Goal: Task Accomplishment & Management: Use online tool/utility

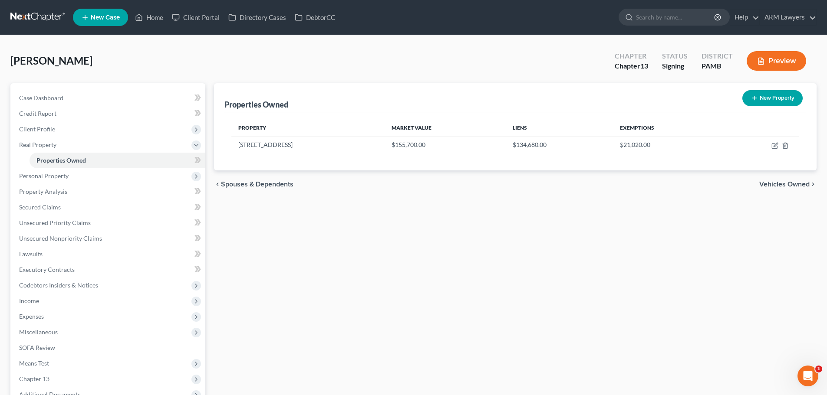
click at [42, 16] on link at bounding box center [38, 18] width 56 height 16
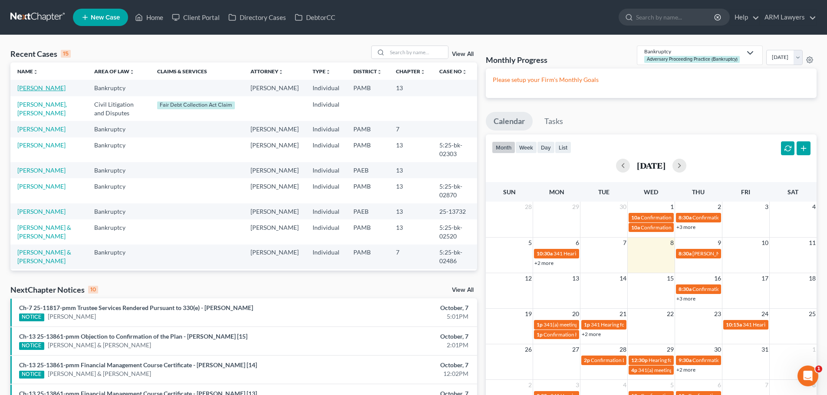
click at [38, 89] on link "[PERSON_NAME]" at bounding box center [41, 87] width 48 height 7
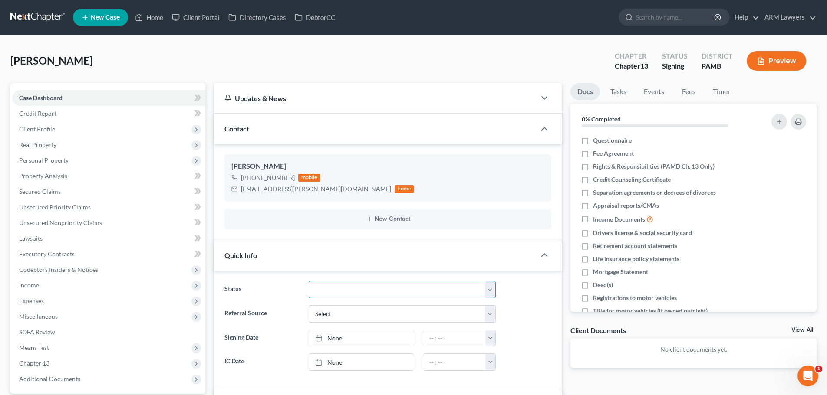
click at [358, 292] on select "Answer Due Awaiting Confirmation Awaiting Discharge Confirmed Could Not Contact…" at bounding box center [402, 289] width 187 height 17
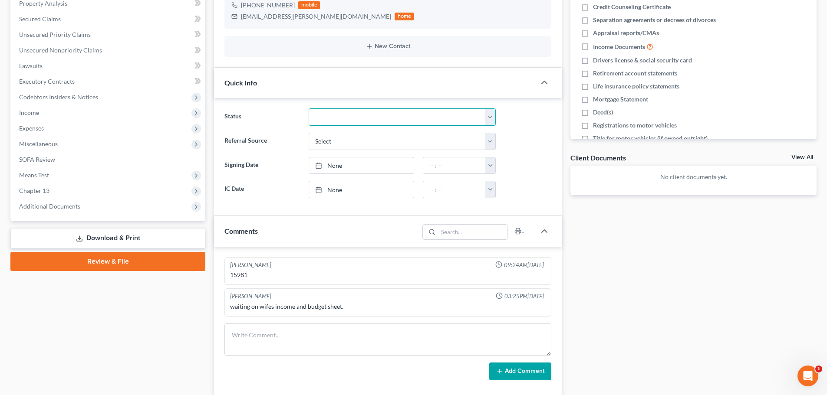
scroll to position [174, 0]
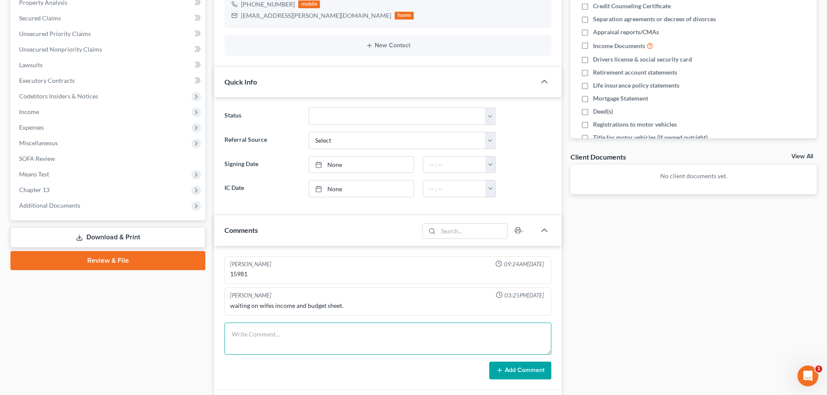
click at [261, 340] on textarea at bounding box center [387, 339] width 327 height 32
type textarea "Determined that the real issue is their mortgage...going to file a mortgage mod"
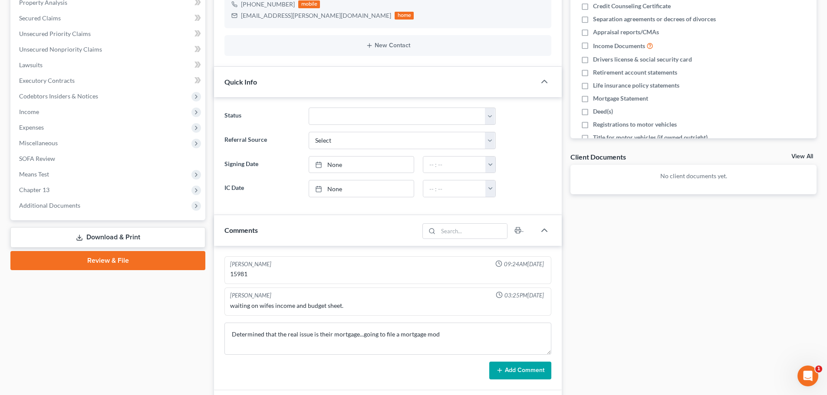
click at [504, 372] on button "Add Comment" at bounding box center [520, 371] width 62 height 18
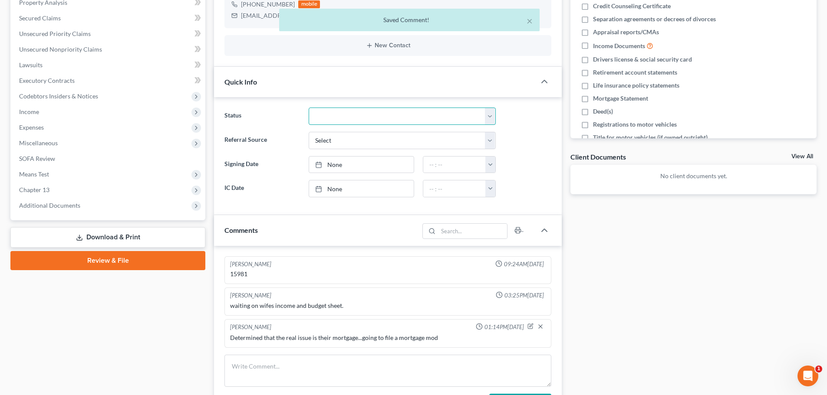
click at [339, 112] on select "Answer Due Awaiting Confirmation Awaiting Discharge Confirmed Could Not Contact…" at bounding box center [402, 116] width 187 height 17
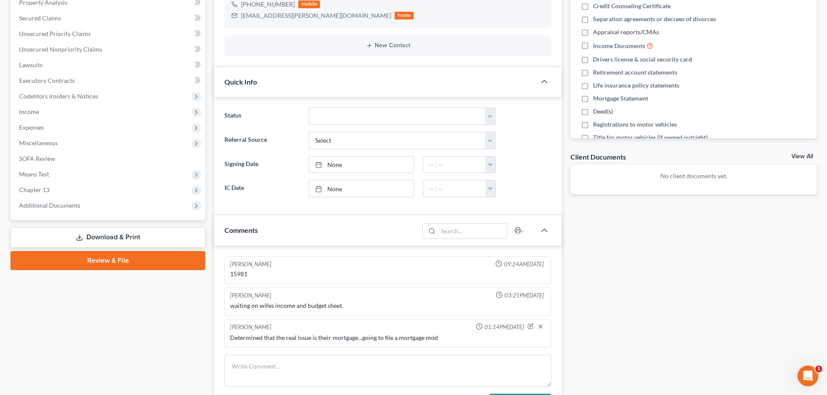
click at [691, 320] on div "Docs Tasks Events Fees Timer 0% Completed Nothing here yet! Questionnaire Fee A…" at bounding box center [693, 228] width 255 height 636
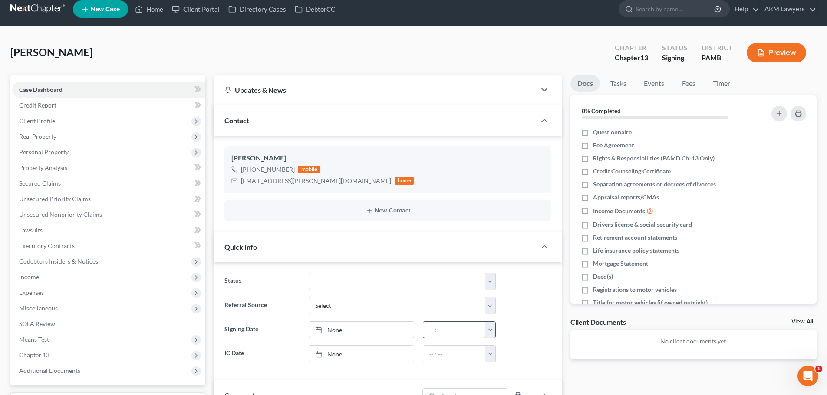
scroll to position [0, 0]
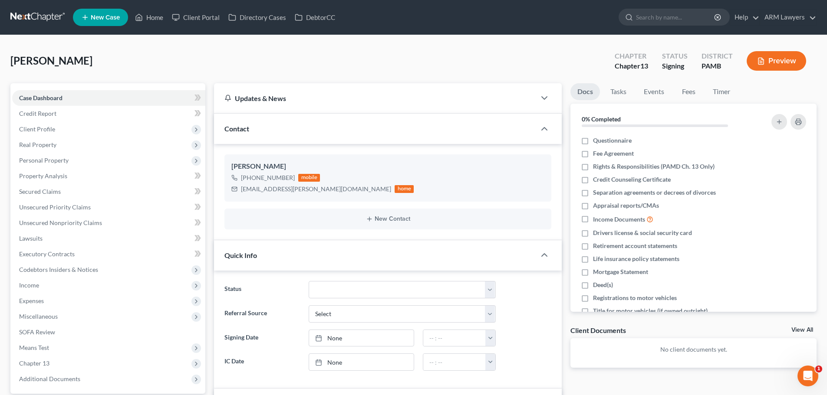
click at [48, 10] on link at bounding box center [38, 18] width 56 height 16
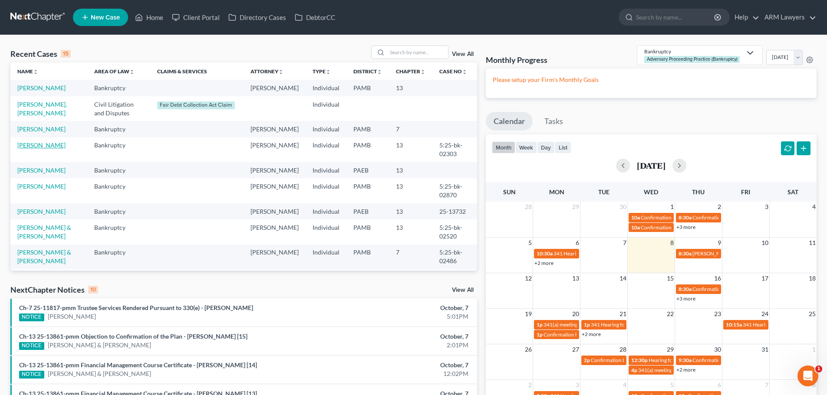
click at [41, 147] on link "[PERSON_NAME]" at bounding box center [41, 145] width 48 height 7
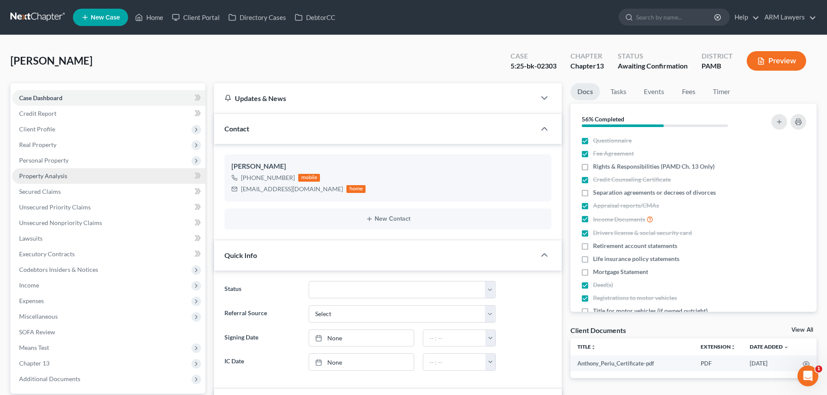
scroll to position [45, 0]
click at [54, 208] on span "Unsecured Priority Claims" at bounding box center [55, 207] width 72 height 7
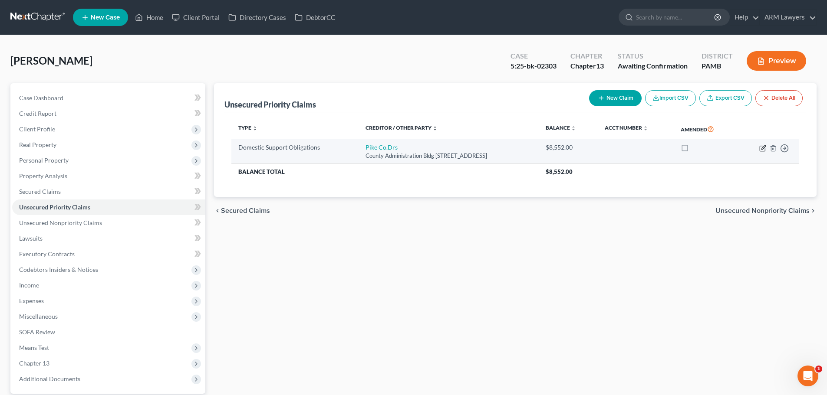
click at [765, 148] on icon "button" at bounding box center [762, 148] width 7 height 7
select select "39"
select select "0"
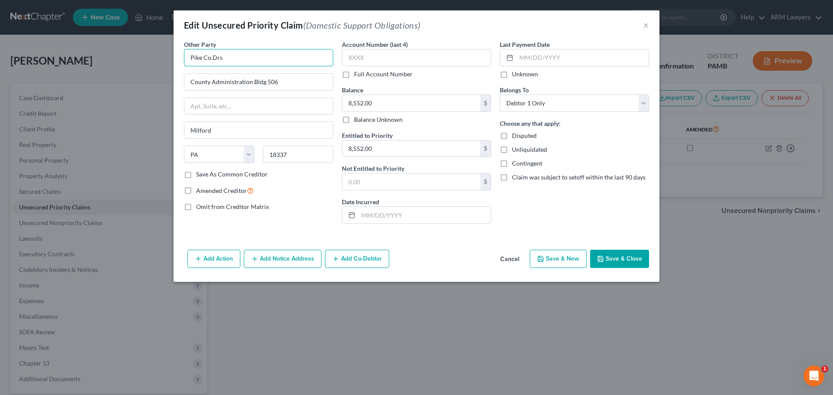
click at [241, 58] on input "Pike Co.Drs" at bounding box center [258, 57] width 149 height 17
click at [288, 84] on input "County Administration Bldg 506" at bounding box center [258, 82] width 148 height 16
drag, startPoint x: 277, startPoint y: 82, endPoint x: 125, endPoint y: 65, distance: 153.8
click at [125, 65] on div "Edit Unsecured Priority Claim (Domestic Support Obligations) × Other Party * Pi…" at bounding box center [416, 197] width 833 height 395
click at [209, 107] on input "text" at bounding box center [258, 106] width 148 height 16
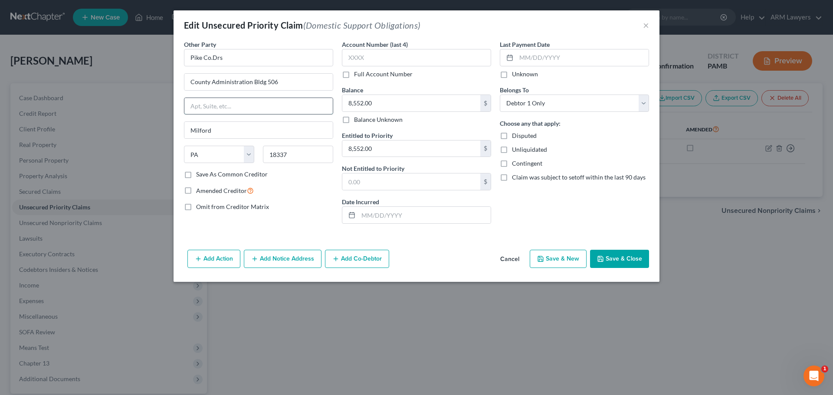
paste input "County Administration Bldg 506"
type input "County Administration Bldg 506"
drag, startPoint x: 237, startPoint y: 87, endPoint x: 155, endPoint y: 79, distance: 82.8
click at [156, 79] on div "Edit Unsecured Priority Claim (Domestic Support Obligations) × Other Party * Pi…" at bounding box center [416, 197] width 833 height 395
type input "[STREET_ADDRESS]"
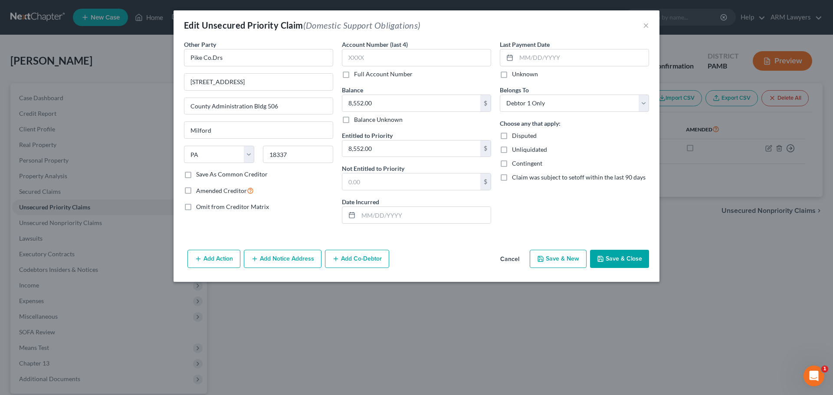
click at [610, 257] on button "Save & Close" at bounding box center [619, 259] width 59 height 18
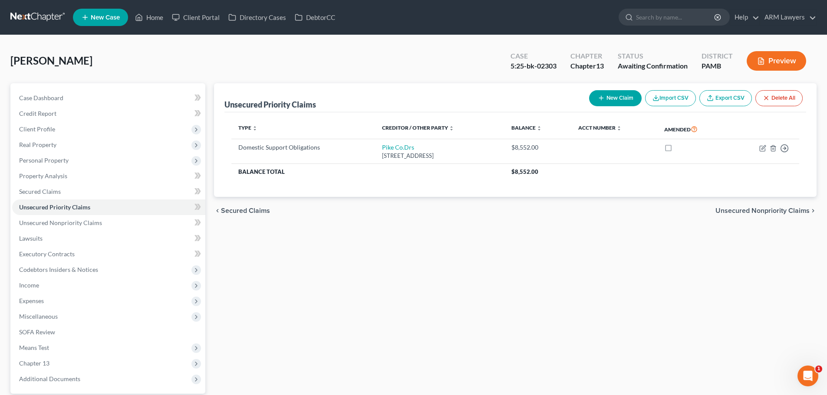
click at [38, 12] on link at bounding box center [38, 18] width 56 height 16
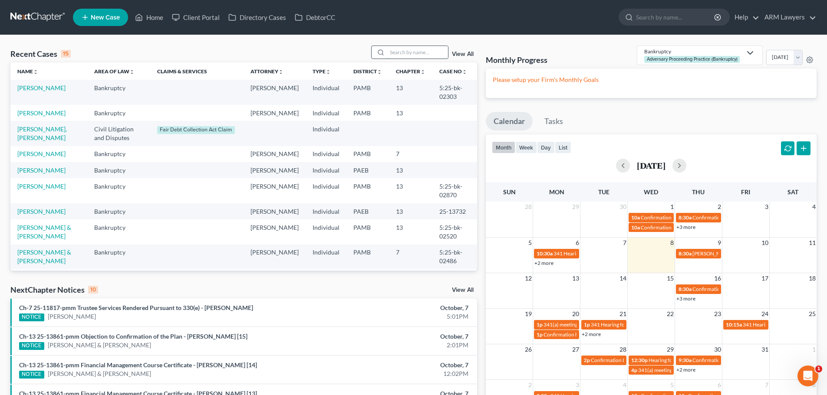
click at [400, 55] on input "search" at bounding box center [417, 52] width 61 height 13
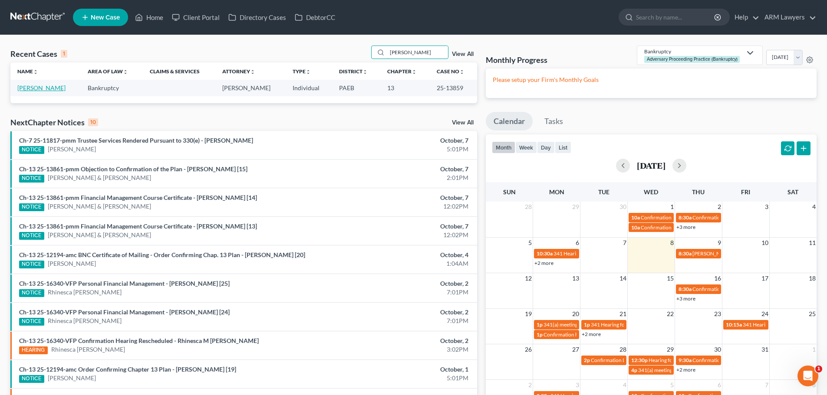
type input "vivas"
click at [46, 89] on link "Vivas, Henry" at bounding box center [41, 87] width 48 height 7
select select "18"
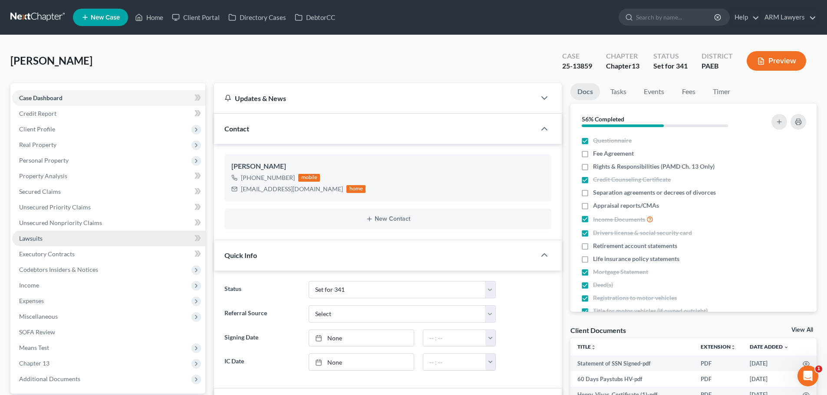
click at [36, 240] on span "Lawsuits" at bounding box center [30, 238] width 23 height 7
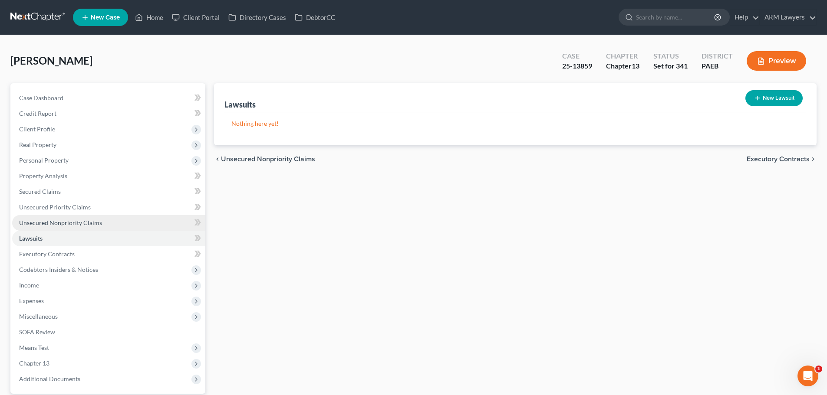
click at [49, 226] on span "Unsecured Nonpriority Claims" at bounding box center [60, 222] width 83 height 7
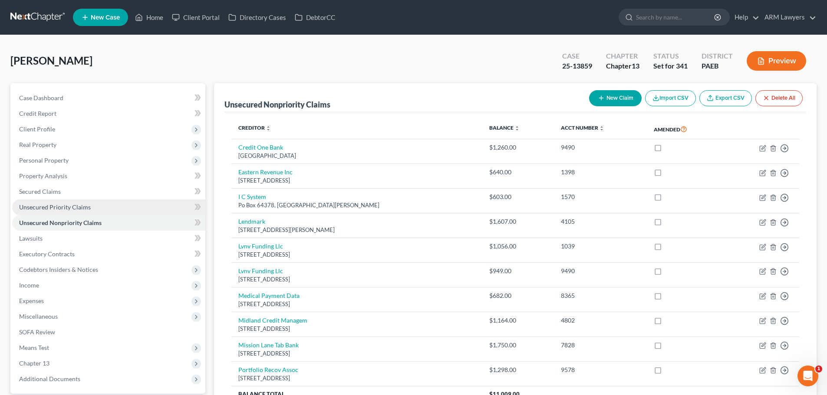
click at [49, 214] on link "Unsecured Priority Claims" at bounding box center [108, 208] width 193 height 16
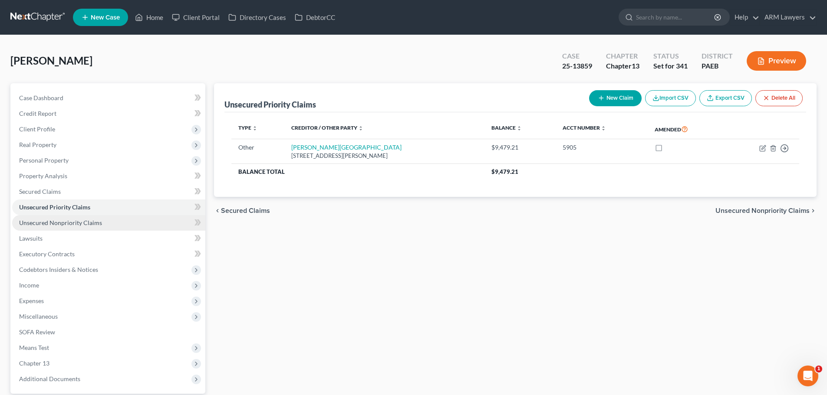
click at [80, 220] on span "Unsecured Nonpriority Claims" at bounding box center [60, 222] width 83 height 7
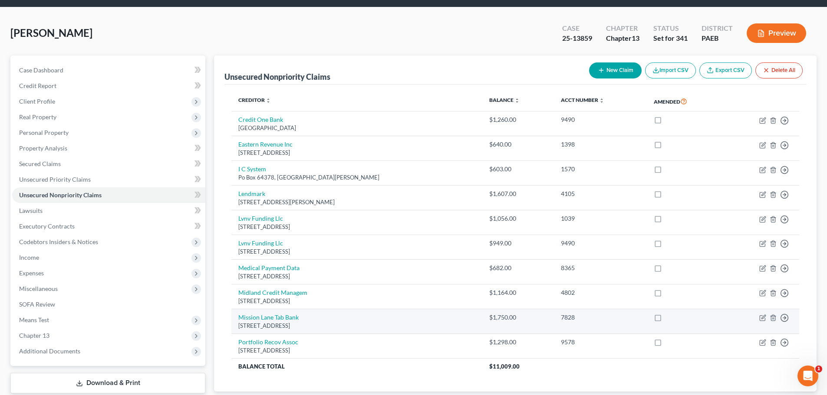
scroll to position [43, 0]
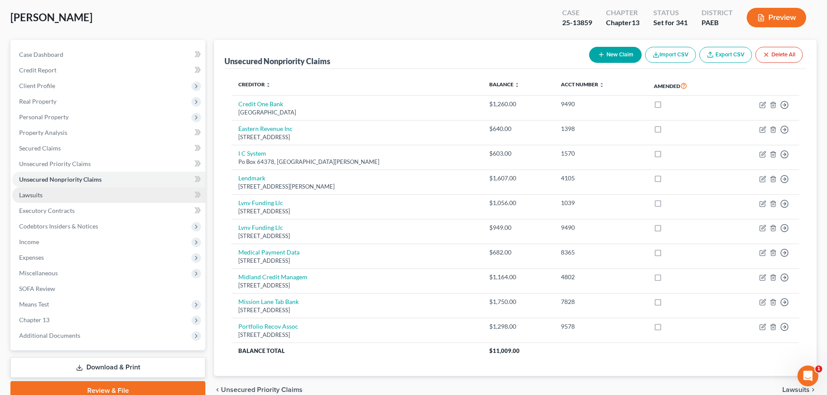
click at [56, 198] on link "Lawsuits" at bounding box center [108, 196] width 193 height 16
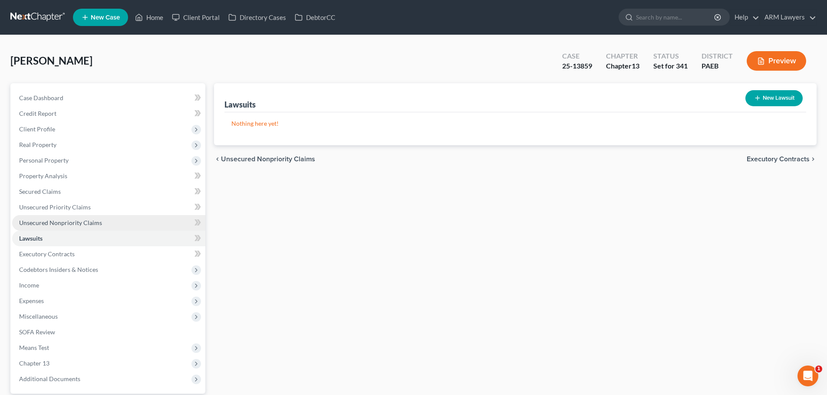
click at [63, 226] on span "Unsecured Nonpriority Claims" at bounding box center [60, 222] width 83 height 7
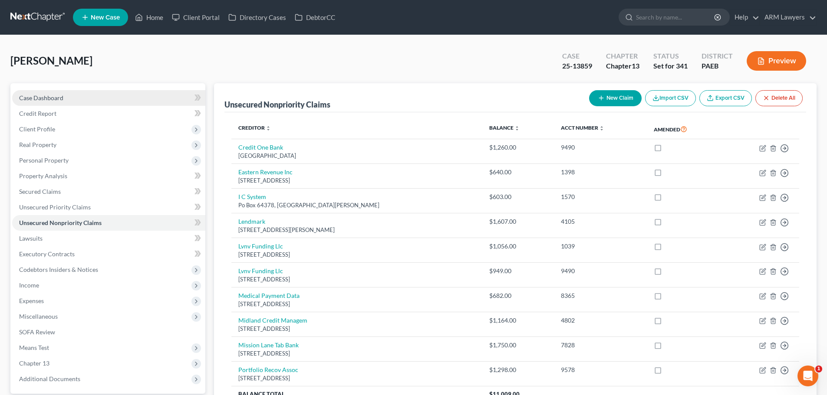
click at [29, 94] on span "Case Dashboard" at bounding box center [41, 97] width 44 height 7
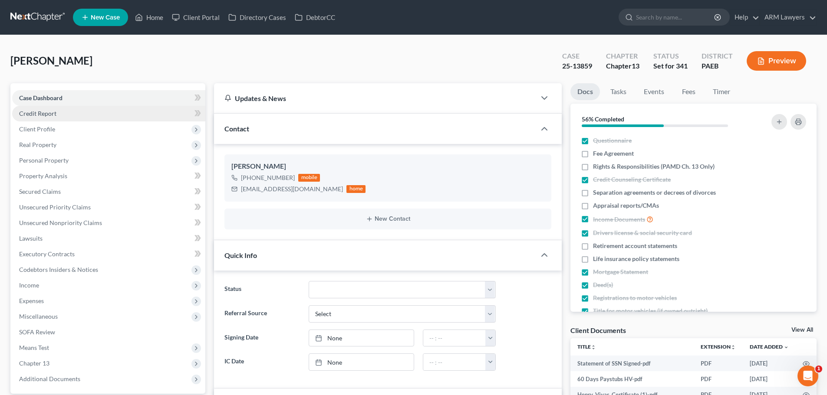
click at [42, 121] on link "Credit Report" at bounding box center [108, 114] width 193 height 16
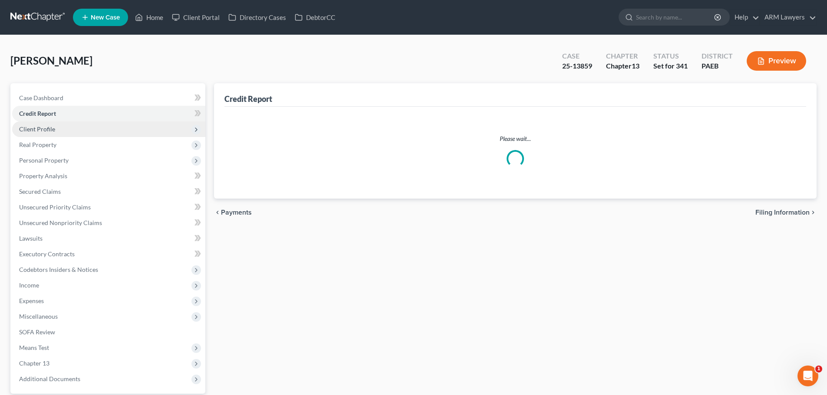
click at [57, 132] on span "Client Profile" at bounding box center [108, 130] width 193 height 16
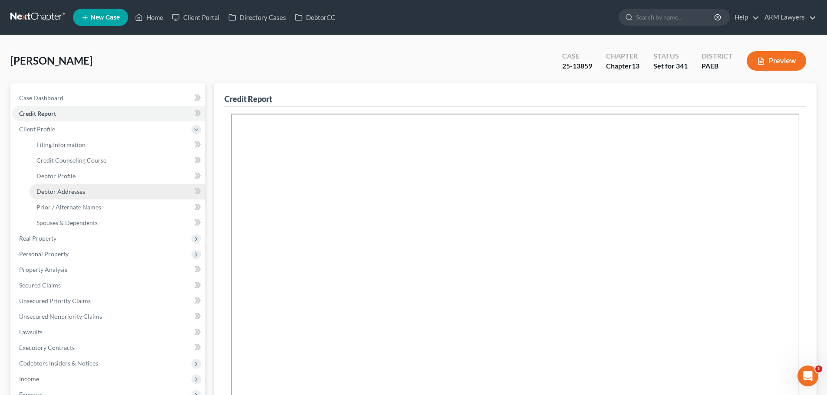
click at [65, 190] on span "Debtor Addresses" at bounding box center [60, 191] width 49 height 7
